Goal: Navigation & Orientation: Find specific page/section

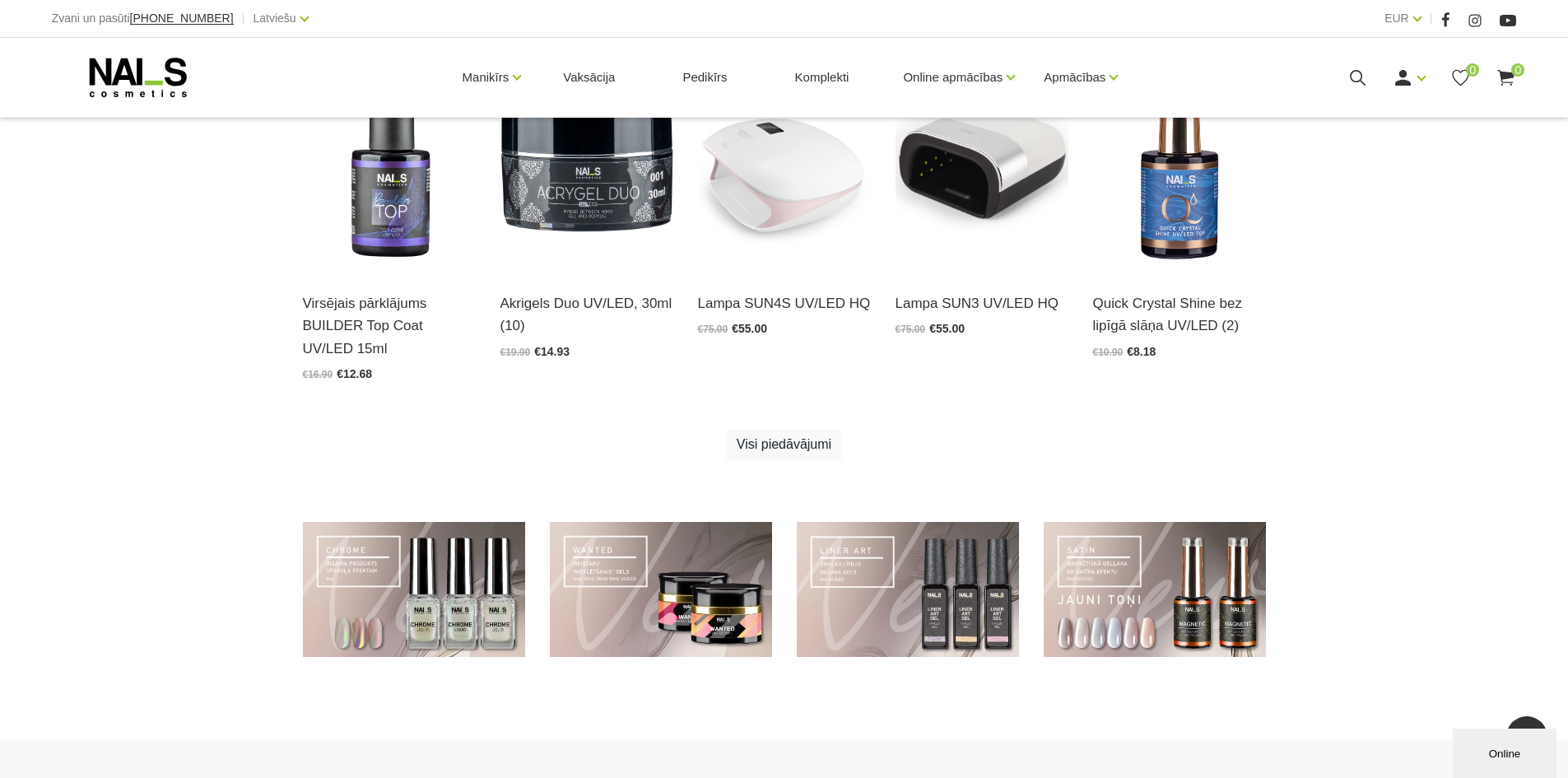
scroll to position [987, 0]
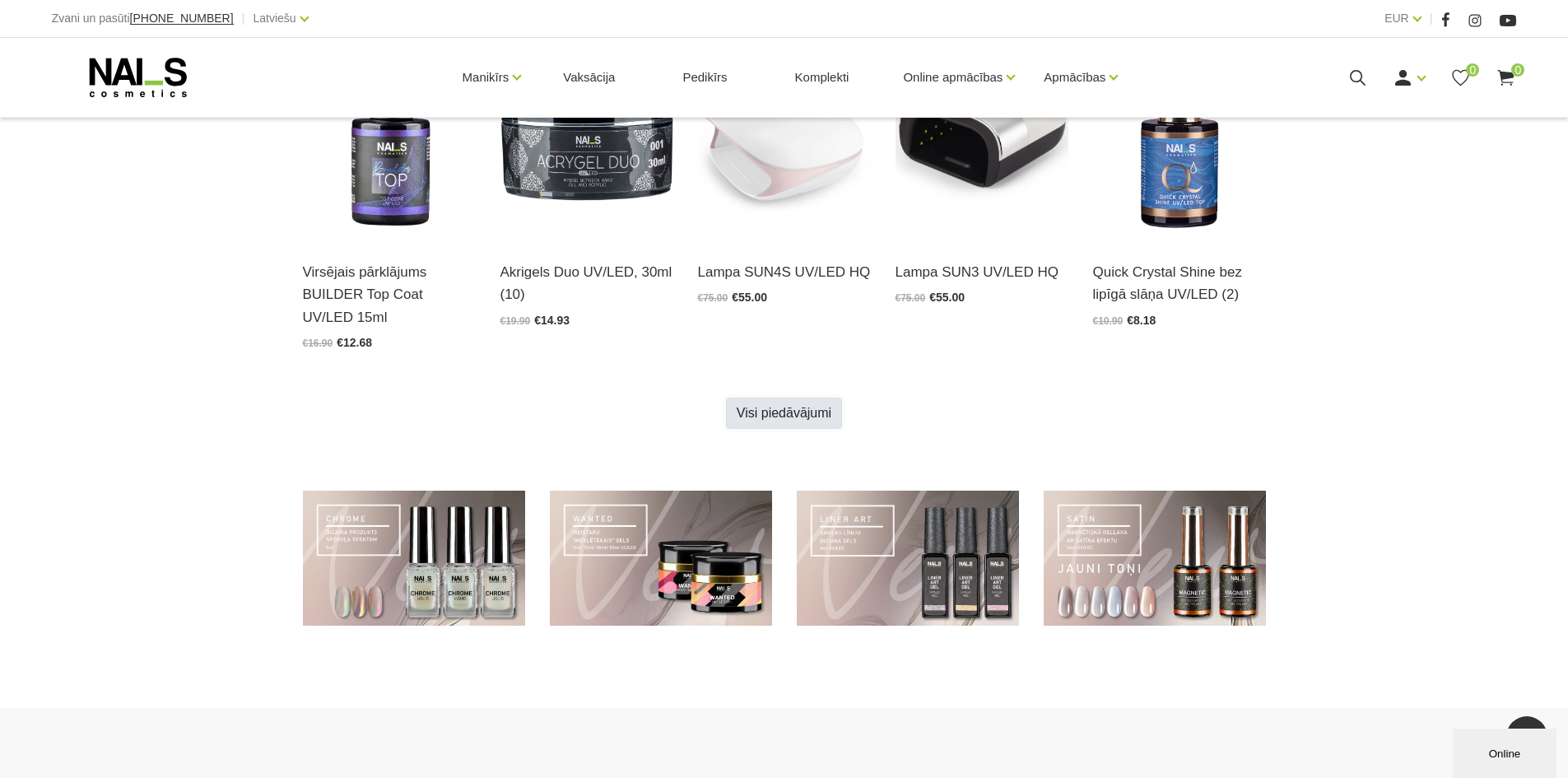
click at [812, 421] on link "Visi piedāvājumi" at bounding box center [784, 413] width 116 height 31
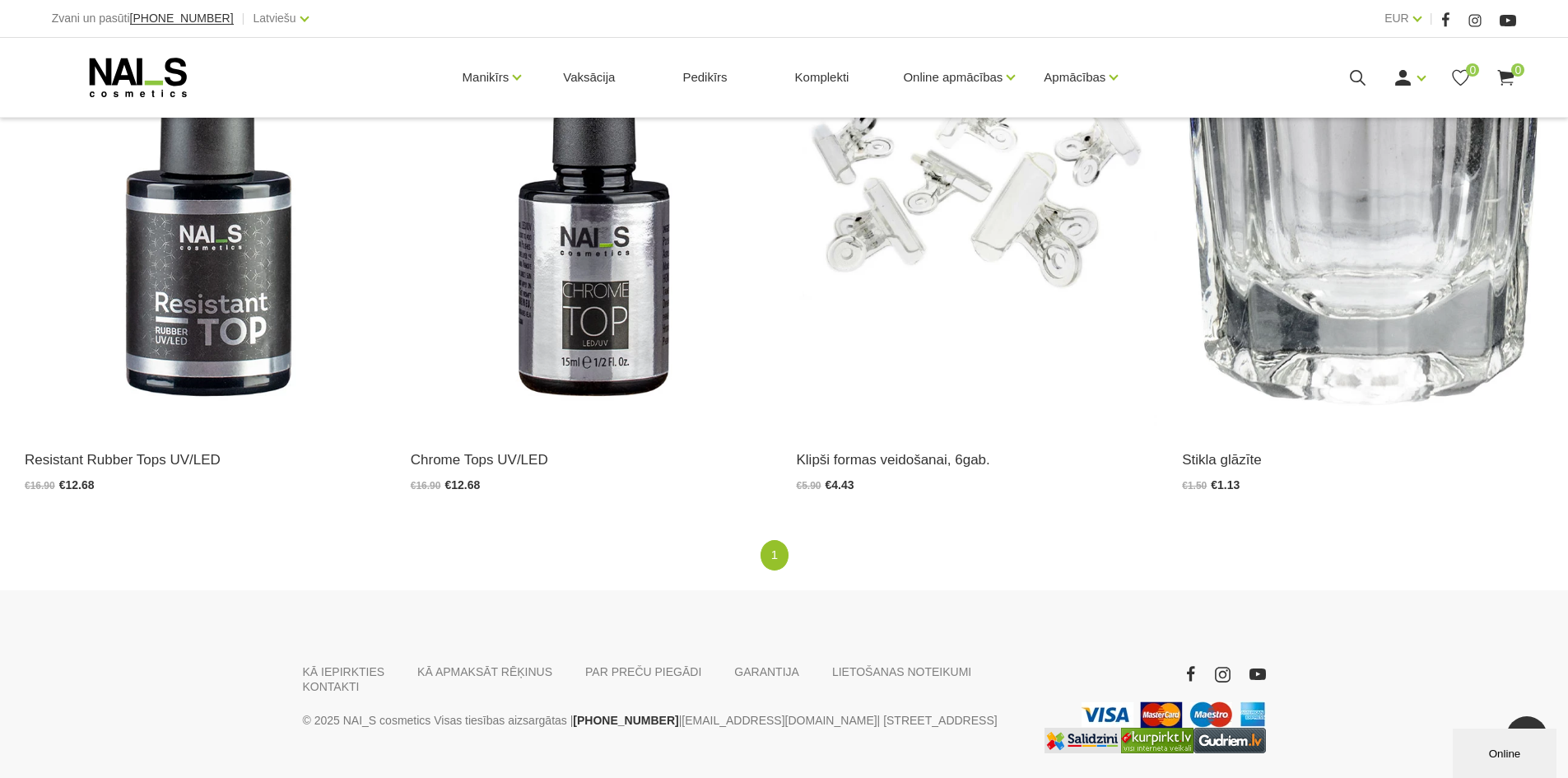
scroll to position [2962, 0]
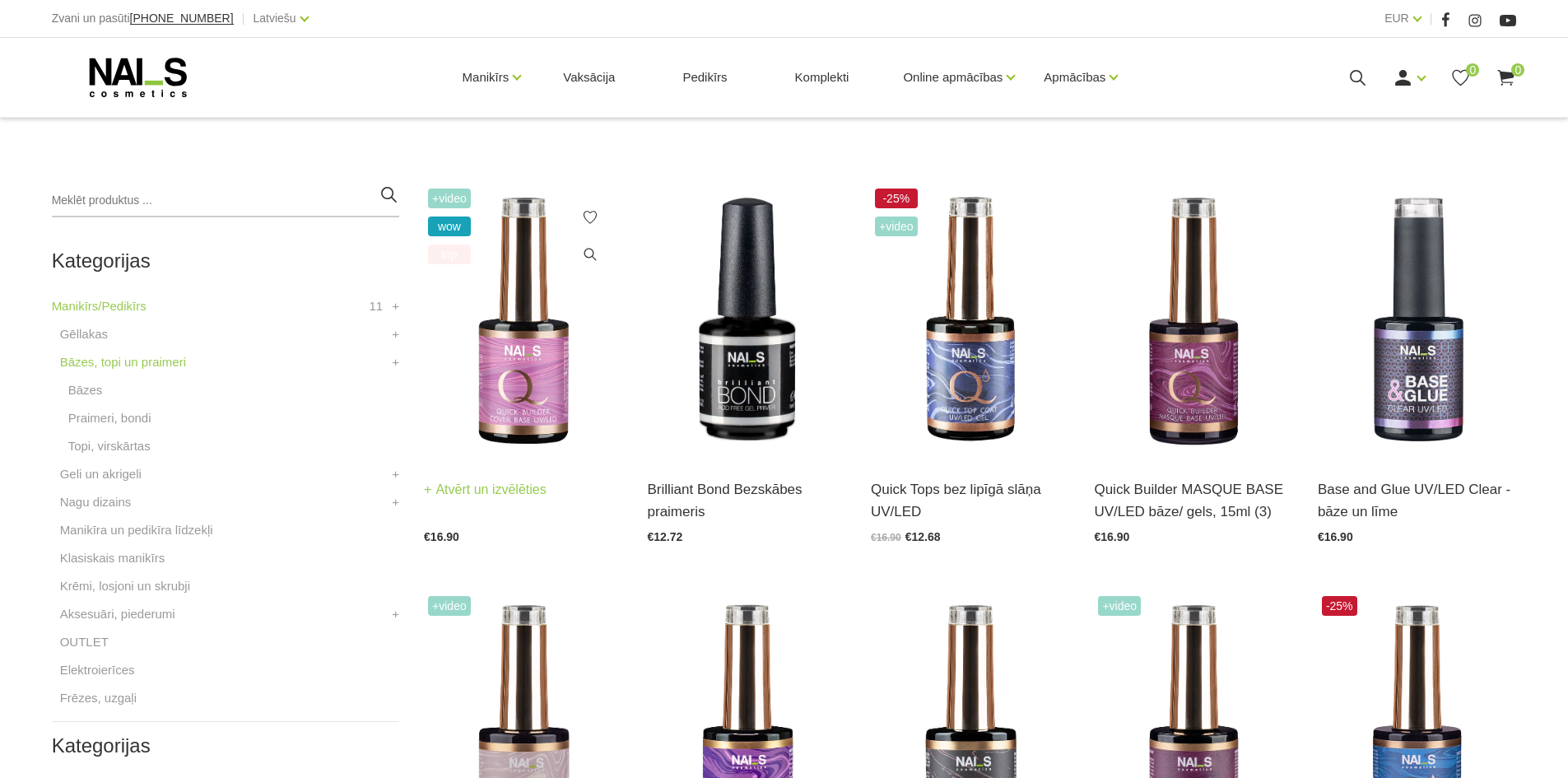
scroll to position [329, 0]
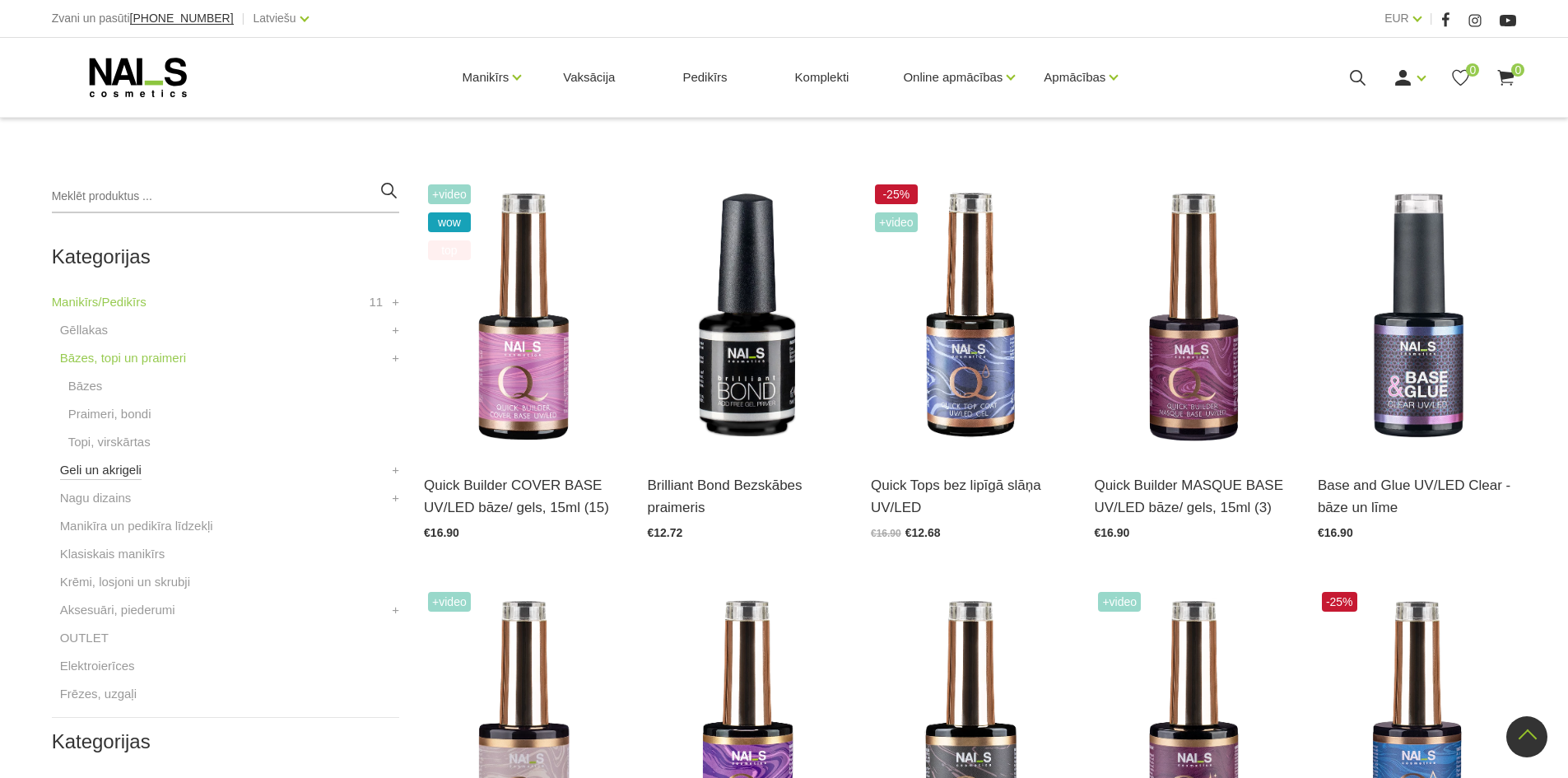
click at [107, 476] on link "Geli un akrigeli" at bounding box center [101, 470] width 81 height 19
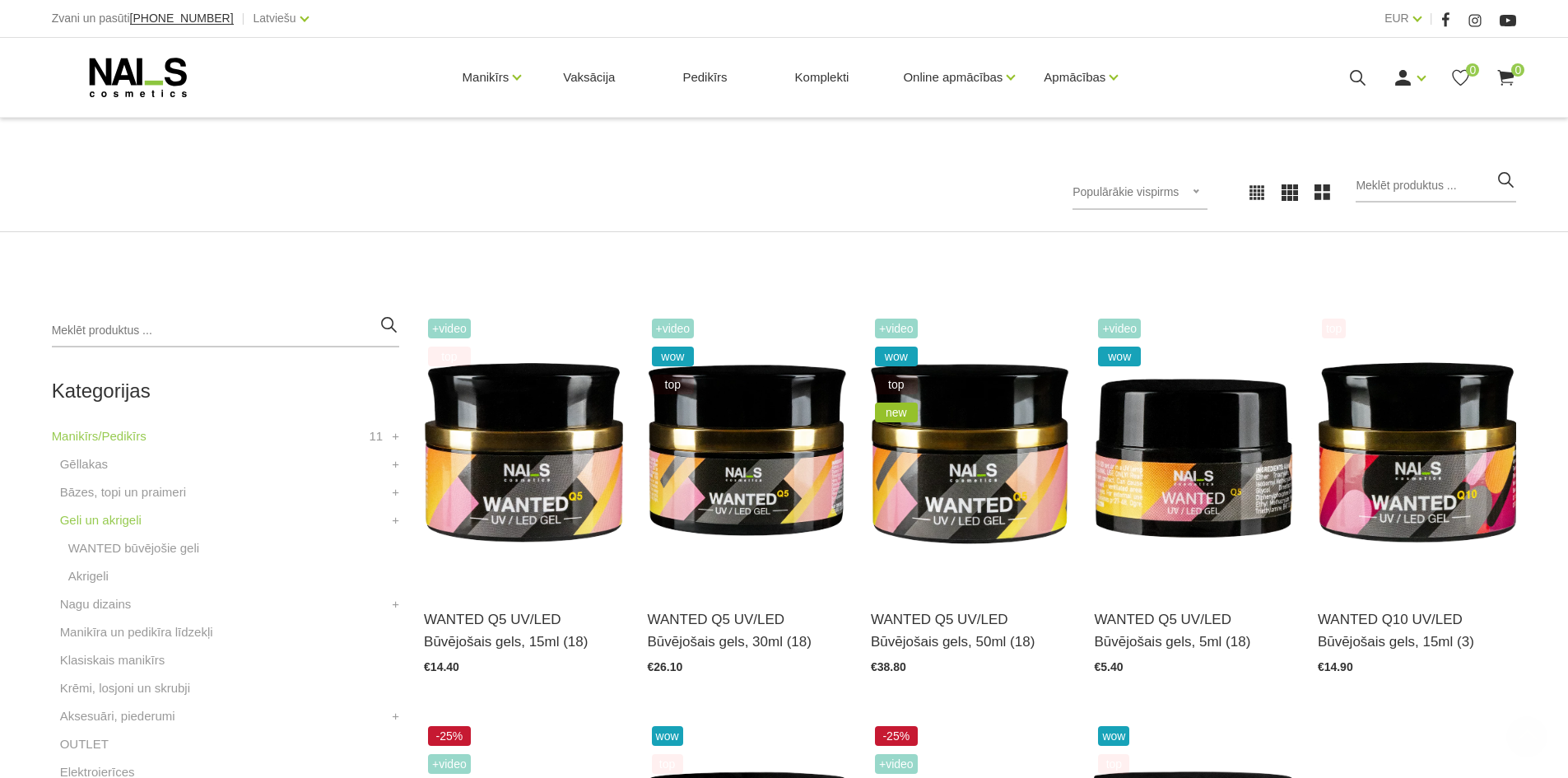
scroll to position [412, 0]
